Goal: Find specific page/section: Find specific page/section

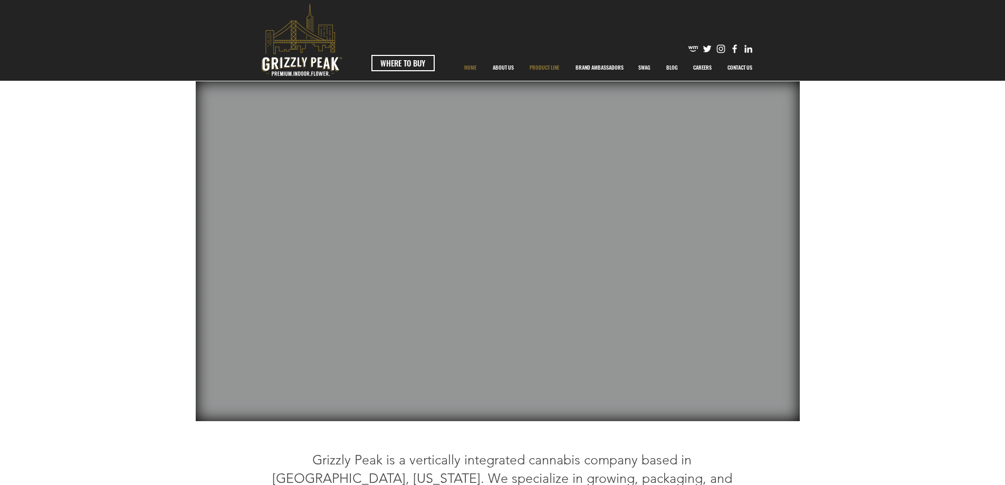
click at [554, 68] on p "PRODUCT LINE" at bounding box center [544, 67] width 40 height 26
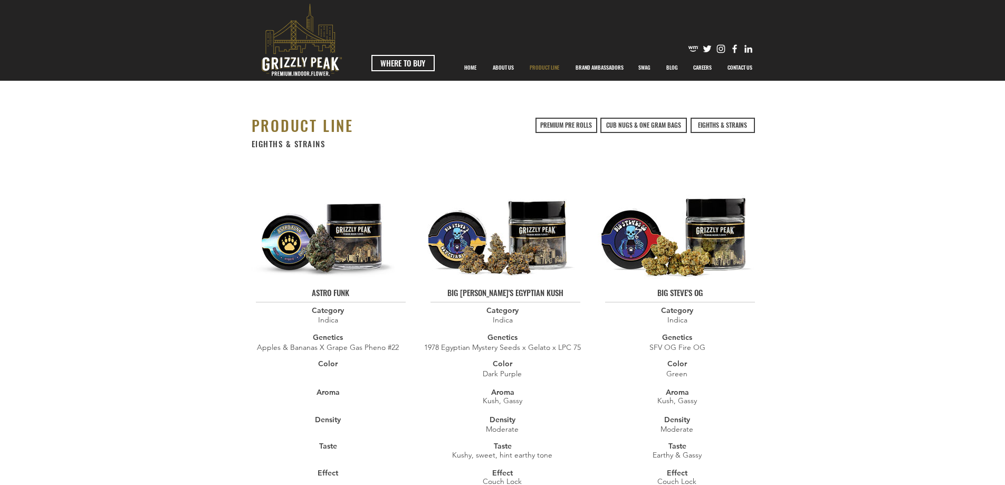
click at [533, 240] on img at bounding box center [499, 226] width 161 height 106
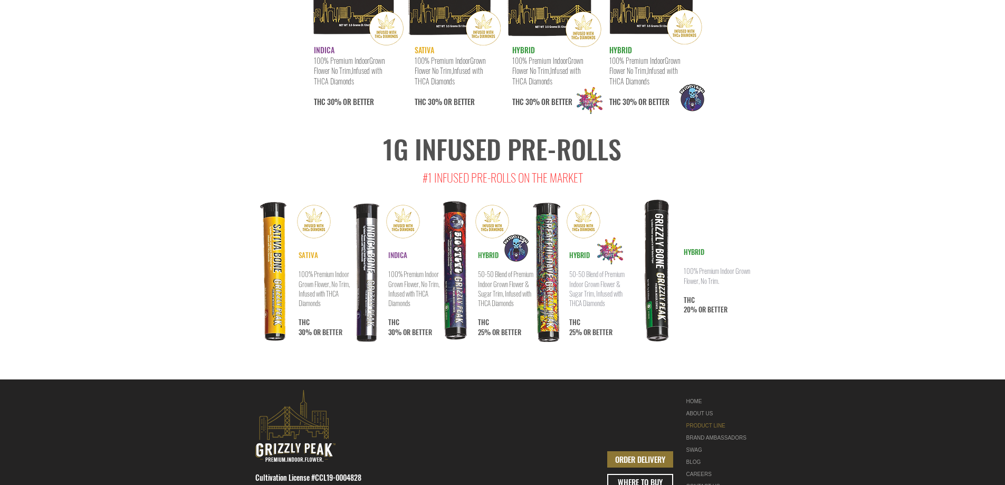
scroll to position [5457, 0]
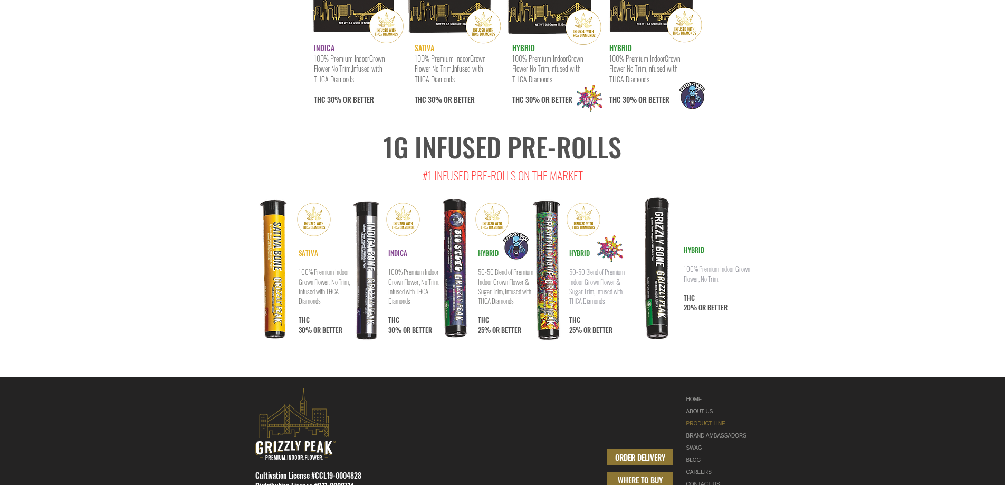
click at [633, 474] on span "WHERE TO BUY" at bounding box center [639, 479] width 45 height 11
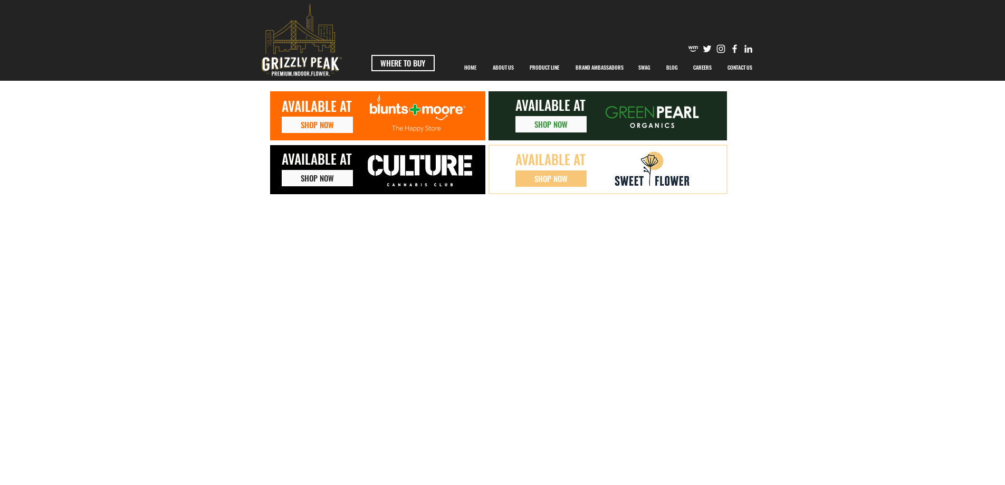
drag, startPoint x: 633, startPoint y: 406, endPoint x: 837, endPoint y: 202, distance: 288.6
click at [837, 202] on div "SHOP NOW AVAILABLE AT SHOP NOW AVAILABLE AT SHOP NOW AVAILABLE AT SHOP NOW AVAI…" at bounding box center [502, 350] width 1005 height 539
click at [403, 57] on span "WHERE TO BUY" at bounding box center [402, 62] width 45 height 11
click at [545, 127] on span "SHOP NOW" at bounding box center [550, 124] width 33 height 11
click at [562, 184] on span "SHOP NOW" at bounding box center [550, 178] width 33 height 11
